Goal: Information Seeking & Learning: Check status

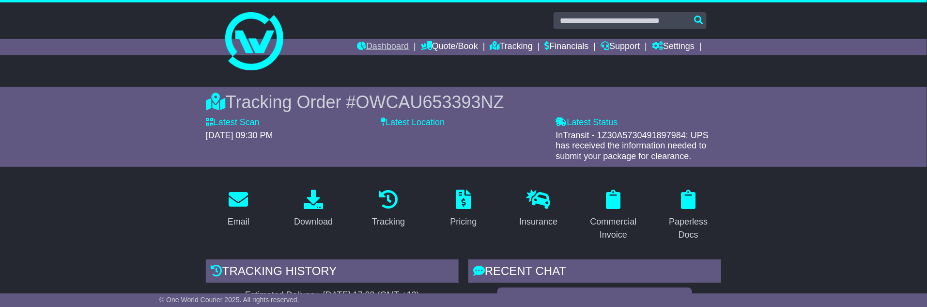
scroll to position [969, 0]
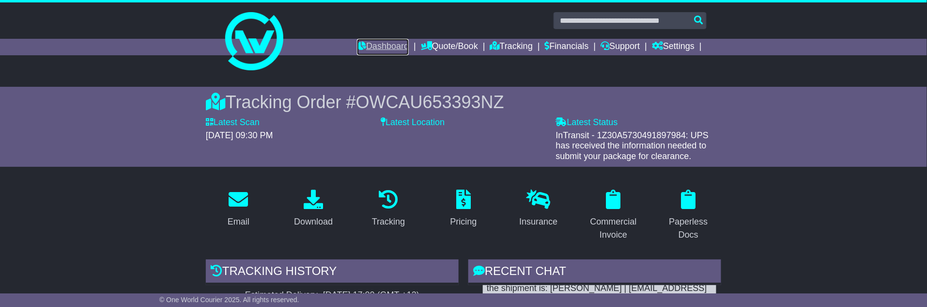
click at [384, 45] on link "Dashboard" at bounding box center [383, 47] width 52 height 16
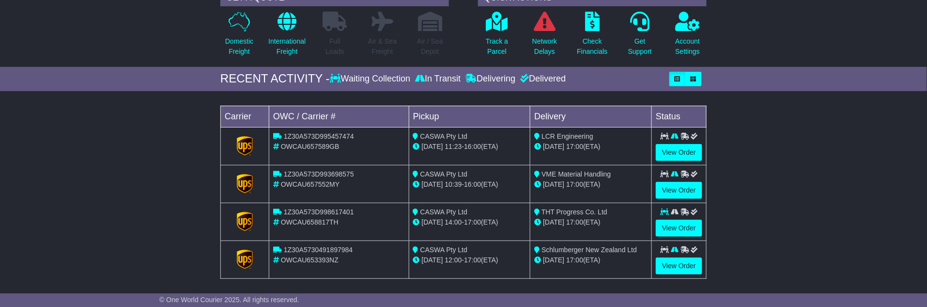
scroll to position [108, 0]
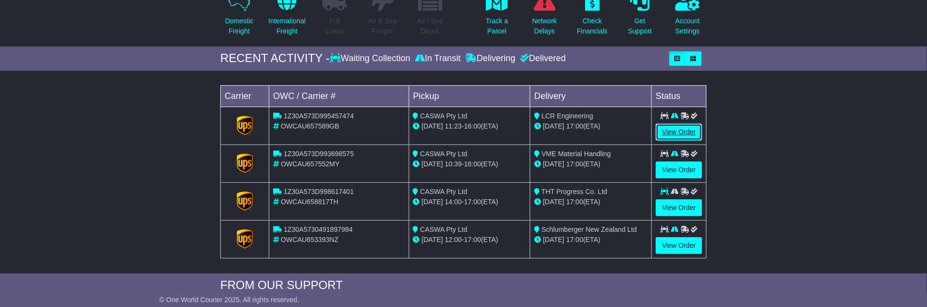
click at [682, 128] on link "View Order" at bounding box center [679, 132] width 46 height 17
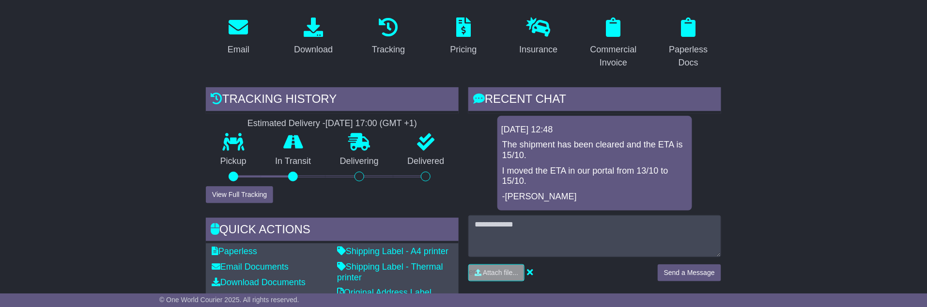
scroll to position [215, 0]
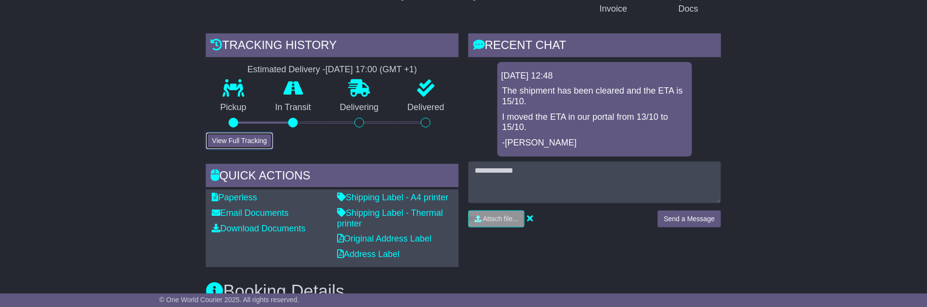
click at [248, 138] on button "View Full Tracking" at bounding box center [239, 140] width 67 height 17
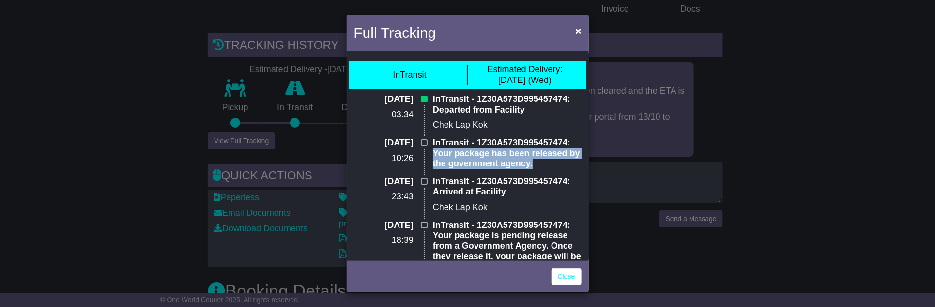
drag, startPoint x: 544, startPoint y: 164, endPoint x: 432, endPoint y: 157, distance: 112.5
click at [433, 157] on p "InTransit - 1Z30A573D995457474: Your package has been released by the governmen…" at bounding box center [507, 153] width 149 height 31
click at [581, 27] on span "×" at bounding box center [578, 30] width 6 height 11
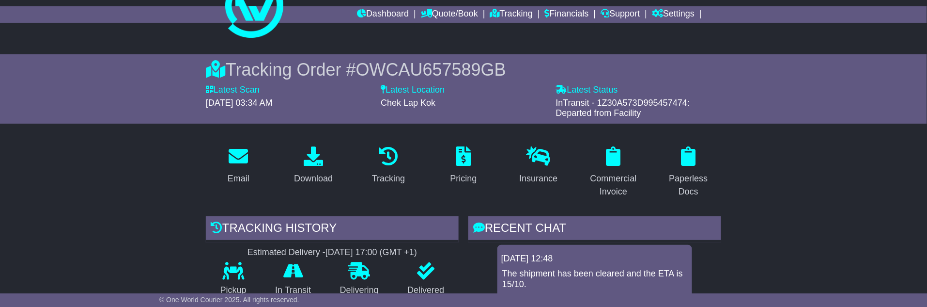
scroll to position [0, 0]
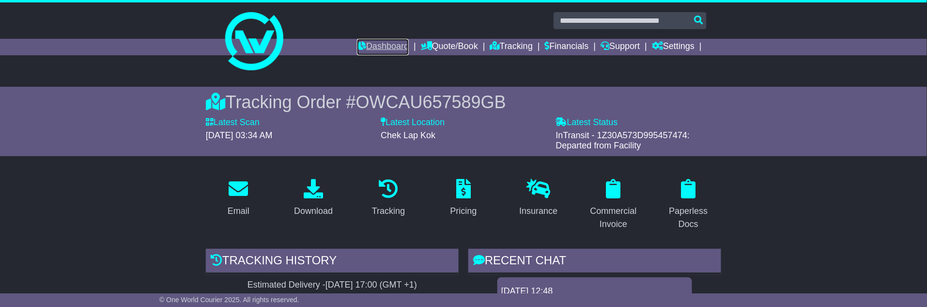
click at [386, 41] on link "Dashboard" at bounding box center [383, 47] width 52 height 16
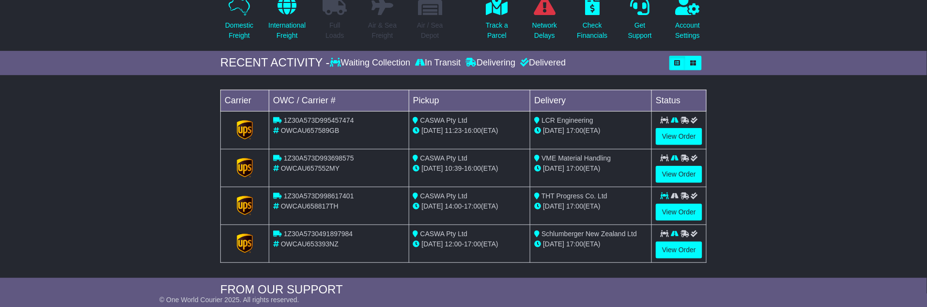
scroll to position [108, 0]
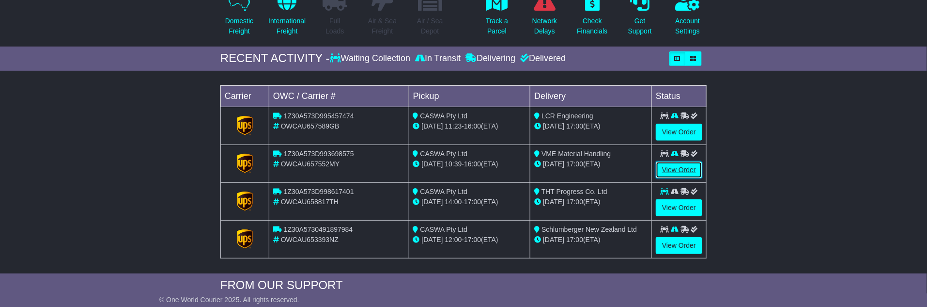
click at [678, 166] on link "View Order" at bounding box center [679, 169] width 46 height 17
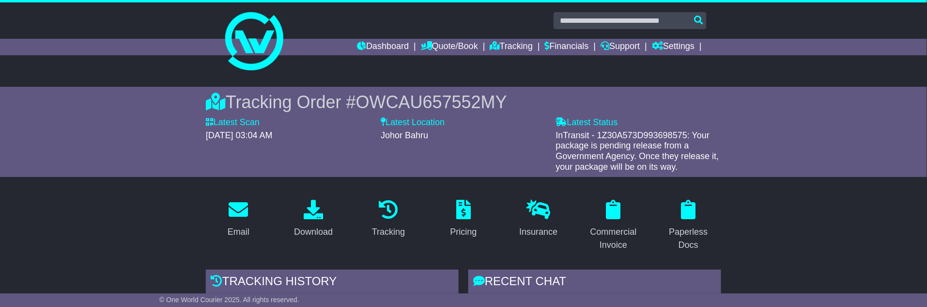
scroll to position [108, 0]
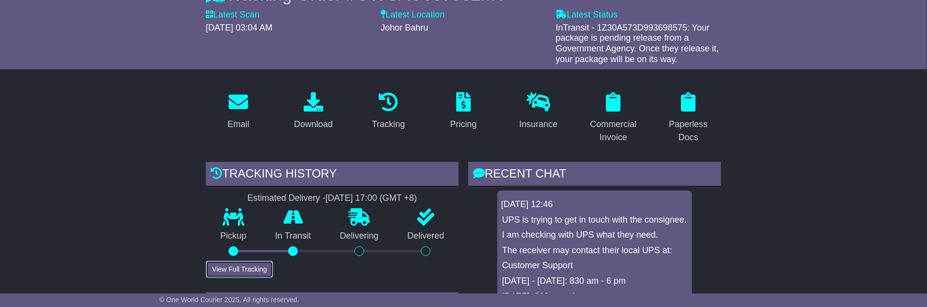
click at [245, 270] on button "View Full Tracking" at bounding box center [239, 269] width 67 height 17
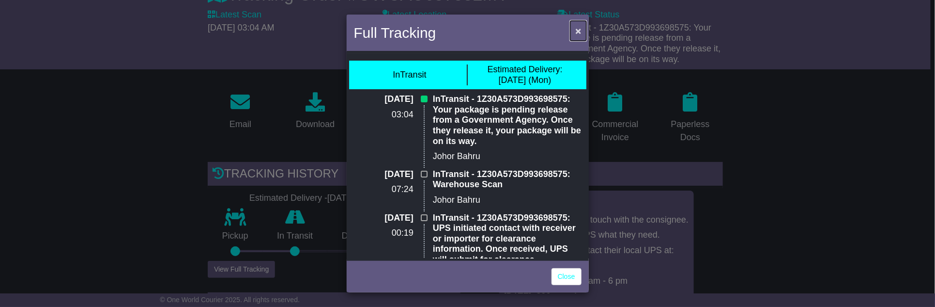
click at [579, 30] on span "×" at bounding box center [578, 30] width 6 height 11
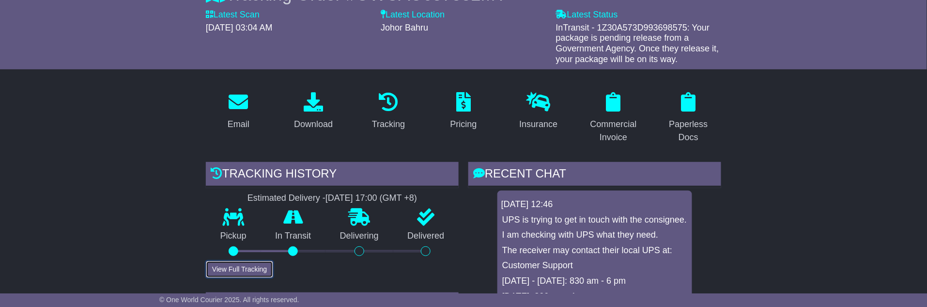
scroll to position [0, 0]
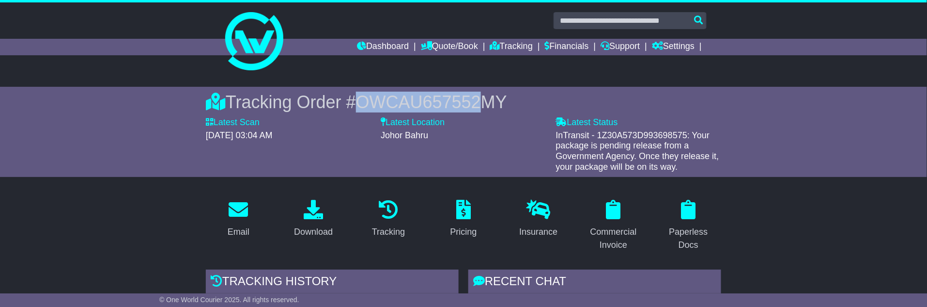
drag, startPoint x: 477, startPoint y: 99, endPoint x: 363, endPoint y: 96, distance: 113.9
click at [363, 96] on span "OWCAU657552MY" at bounding box center [431, 102] width 151 height 20
copy span "OWCAU657552"
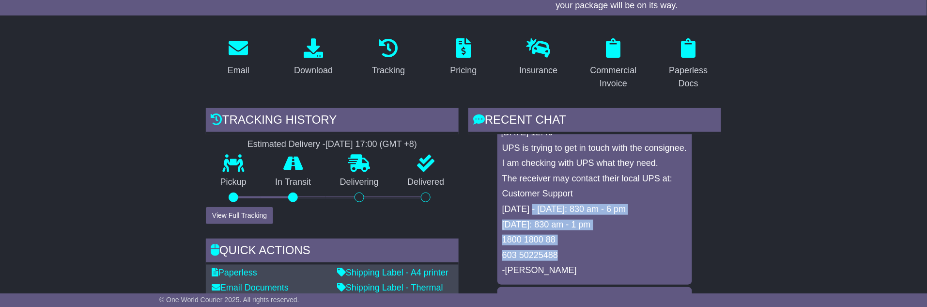
scroll to position [4, 0]
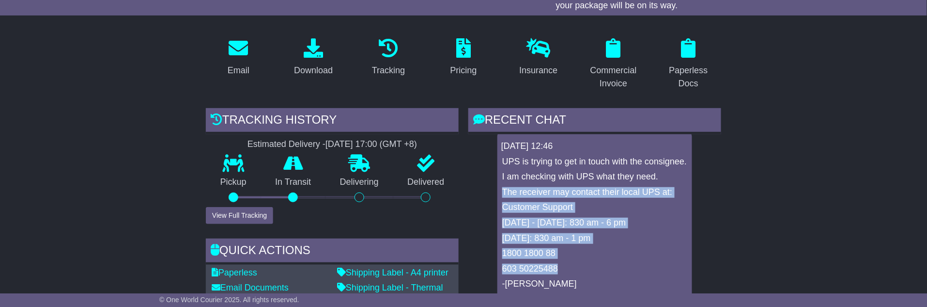
drag, startPoint x: 570, startPoint y: 222, endPoint x: 501, endPoint y: 202, distance: 71.1
click at [501, 202] on div "UPS is trying to get in touch with the consignee. I am checking with UPS what t…" at bounding box center [594, 222] width 187 height 133
copy div "The receiver may contact their local UPS at: Customer Support Monday - Friday: …"
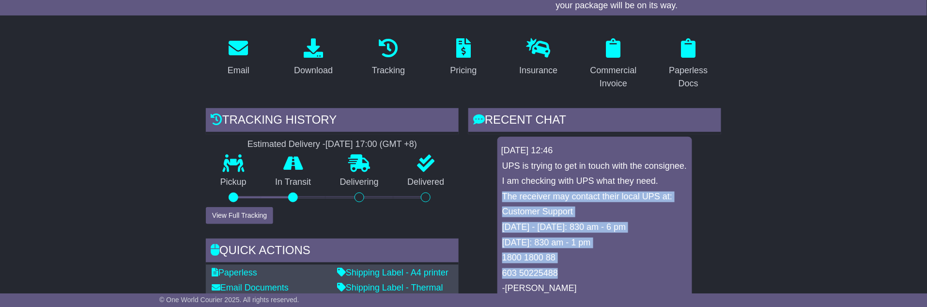
scroll to position [0, 0]
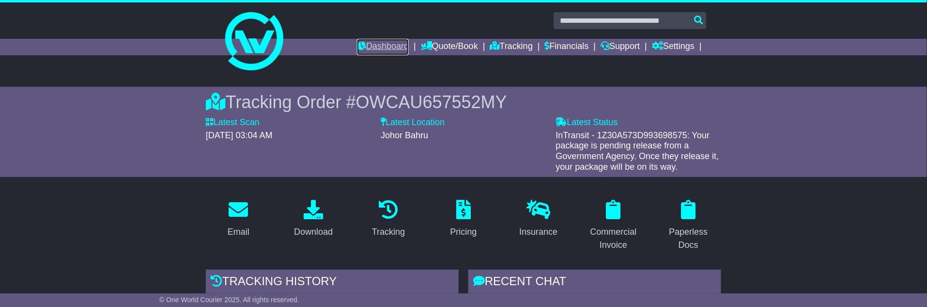
click at [370, 44] on link "Dashboard" at bounding box center [383, 47] width 52 height 16
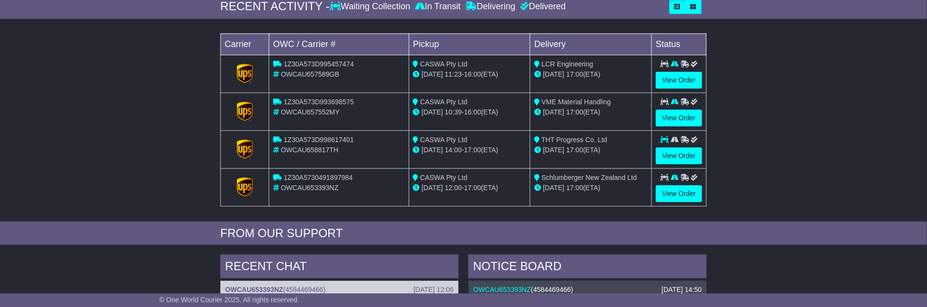
scroll to position [161, 0]
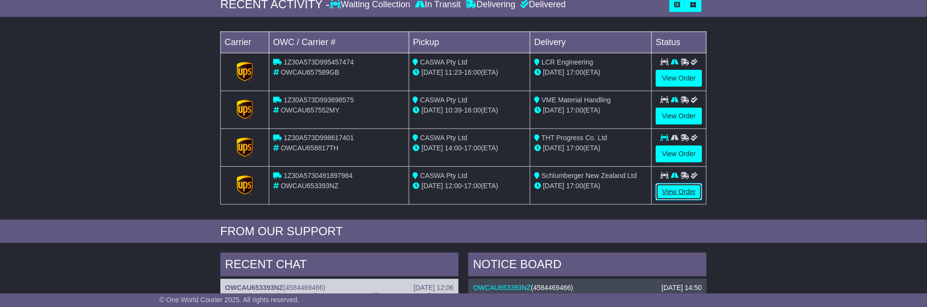
click at [681, 188] on link "View Order" at bounding box center [679, 191] width 46 height 17
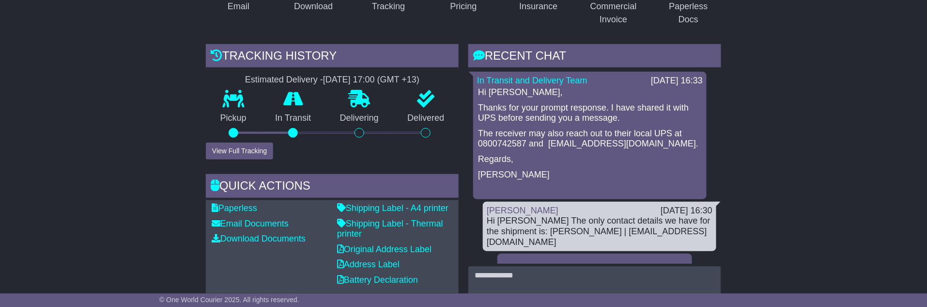
scroll to position [757, 0]
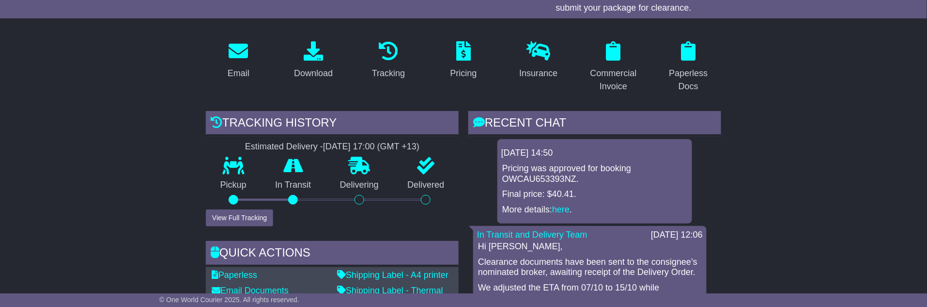
scroll to position [161, 0]
